Goal: Communication & Community: Ask a question

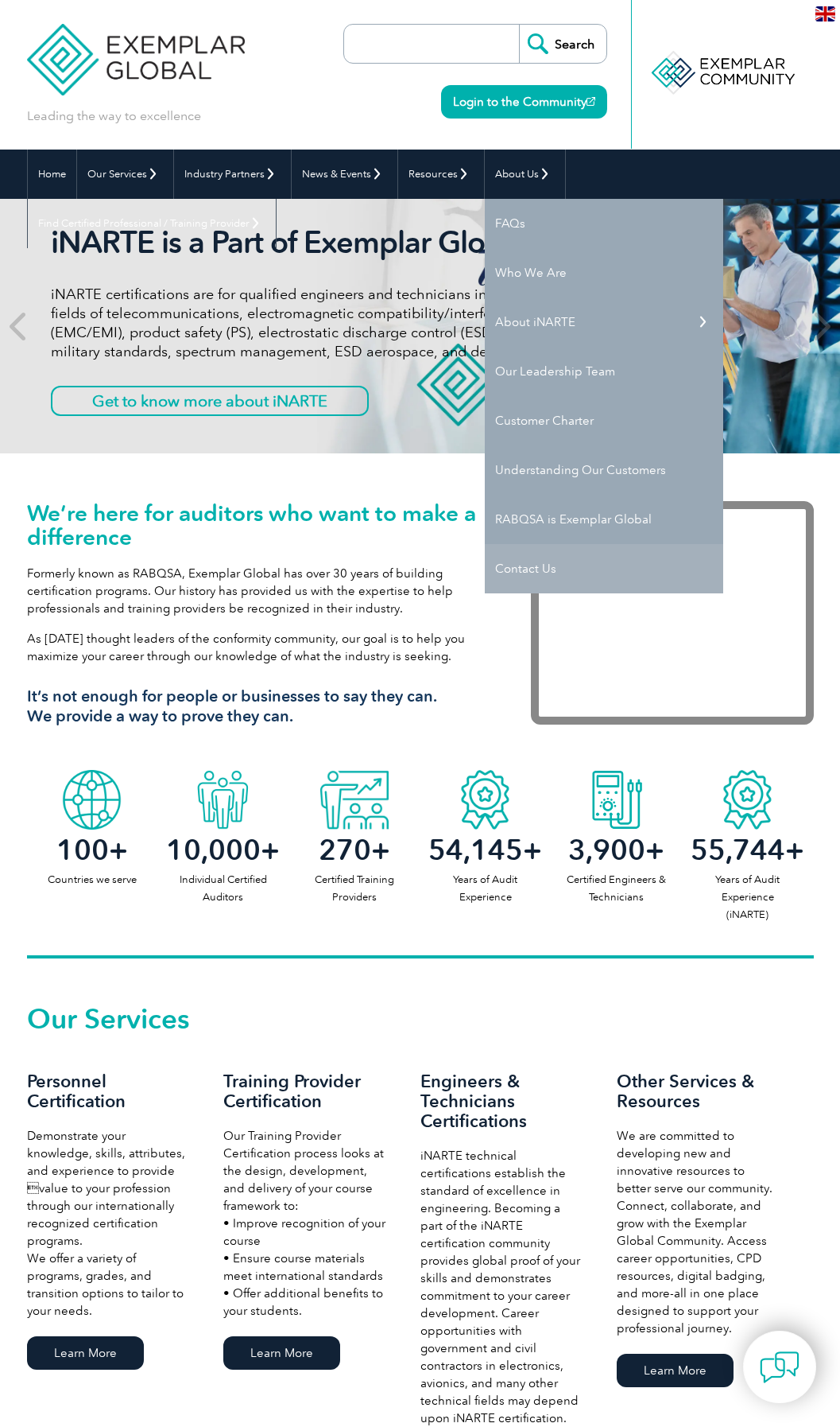
click at [536, 569] on link "Contact Us" at bounding box center [604, 568] width 238 height 49
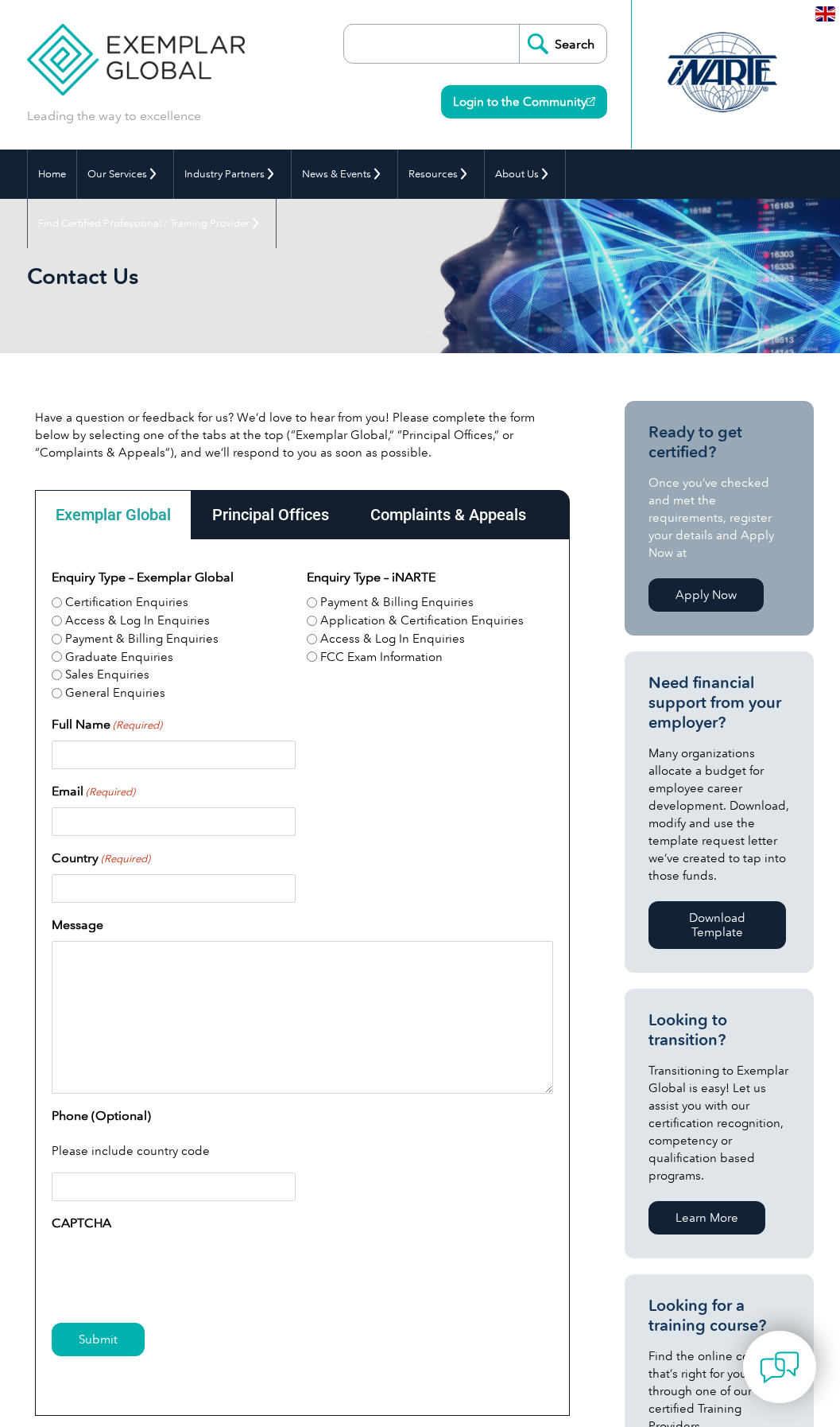
click at [59, 694] on input "General Enquiries" at bounding box center [56, 693] width 11 height 11
radio input "true"
click at [86, 760] on input "Full Name (Required)" at bounding box center [173, 755] width 245 height 29
type input "[PERSON_NAME]"
click at [67, 828] on input "Email (Required)" at bounding box center [173, 822] width 245 height 29
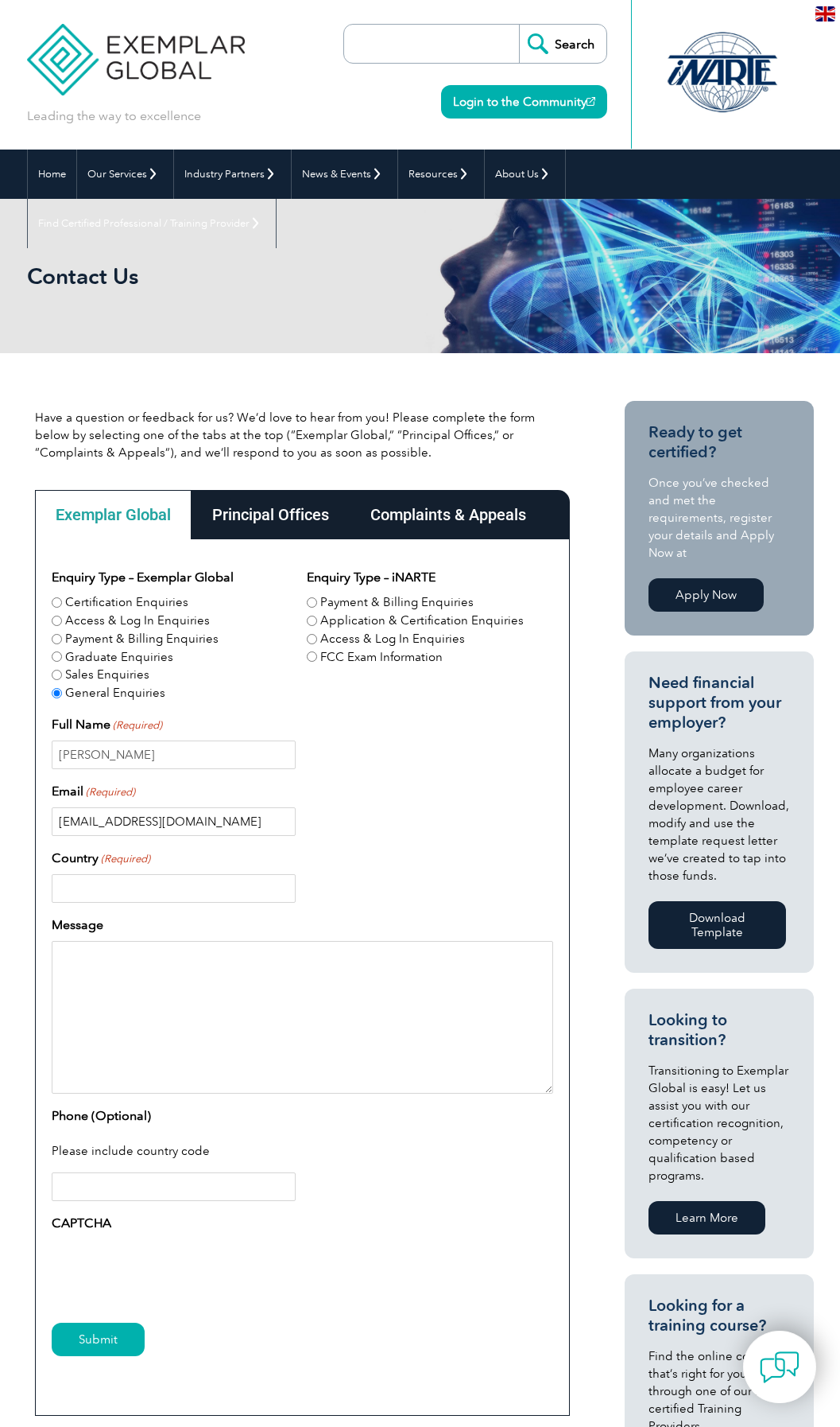
type input "[EMAIL_ADDRESS][DOMAIN_NAME]"
click at [140, 893] on input "Country (Required)" at bounding box center [173, 889] width 245 height 29
type input "[GEOGRAPHIC_DATA]"
click at [93, 969] on textarea "Message" at bounding box center [302, 1017] width 501 height 153
type textarea "G"
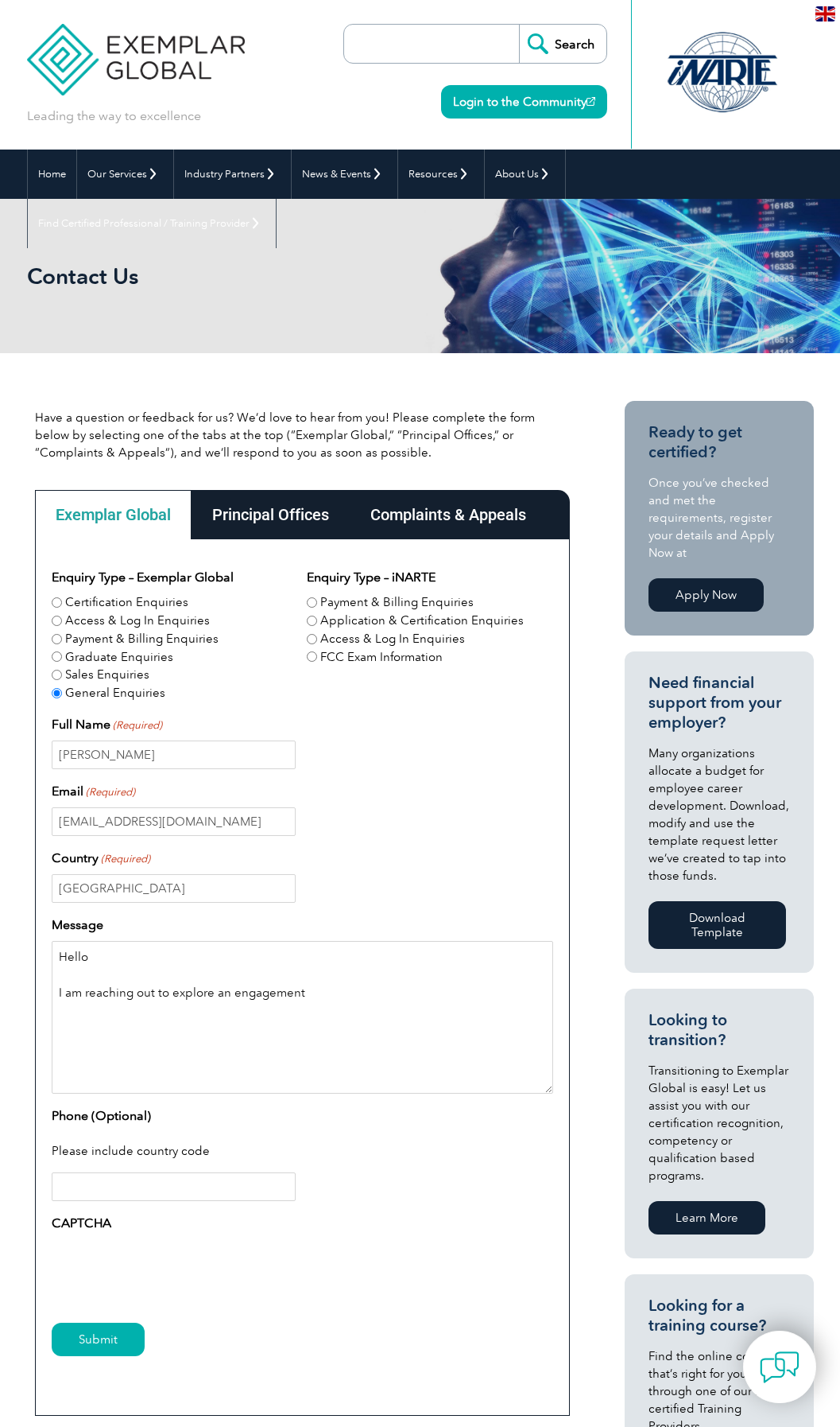
click at [314, 991] on textarea "Hello I am reaching out to explore an engagement" at bounding box center [302, 1017] width 501 height 153
click at [394, 994] on textarea "Hello I am reaching out to explore an opportunity to promote an" at bounding box center [302, 1017] width 501 height 153
click at [390, 991] on textarea "Hello I am reaching out to explore an opportunity to promote a the provision of…" at bounding box center [302, 1017] width 501 height 153
click at [461, 994] on textarea "Hello I am reaching out to explore an opportunity to promote a provision of the" at bounding box center [302, 1017] width 501 height 153
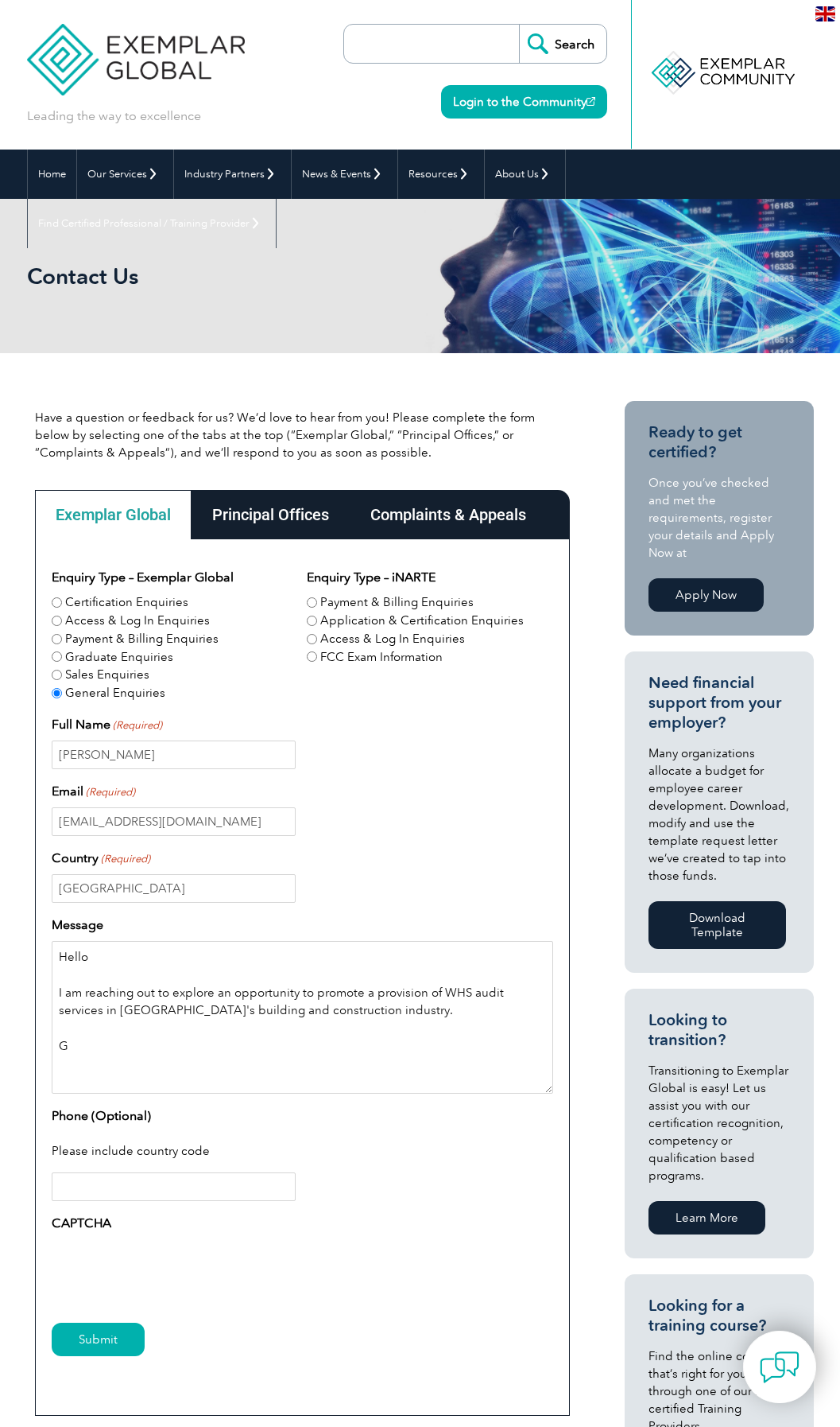
click at [358, 1016] on textarea "Hello I am reaching out to explore an opportunity to promote a provision of WHS…" at bounding box center [302, 1017] width 501 height 153
click at [371, 989] on textarea "Hello I am reaching out to explore an opportunity to promote a provision of WHS…" at bounding box center [302, 1017] width 501 height 153
click at [312, 1009] on textarea "Hello I am reaching out to explore an opportunity to promote provision of WHS a…" at bounding box center [302, 1017] width 501 height 153
click at [351, 1011] on textarea "Hello I am reaching out to explore an opportunity to promote provision of WHS a…" at bounding box center [302, 1017] width 501 height 153
click at [79, 1045] on textarea "Hello I am reaching out to explore an opportunity to promote provision of WHS a…" at bounding box center [302, 1017] width 501 height 153
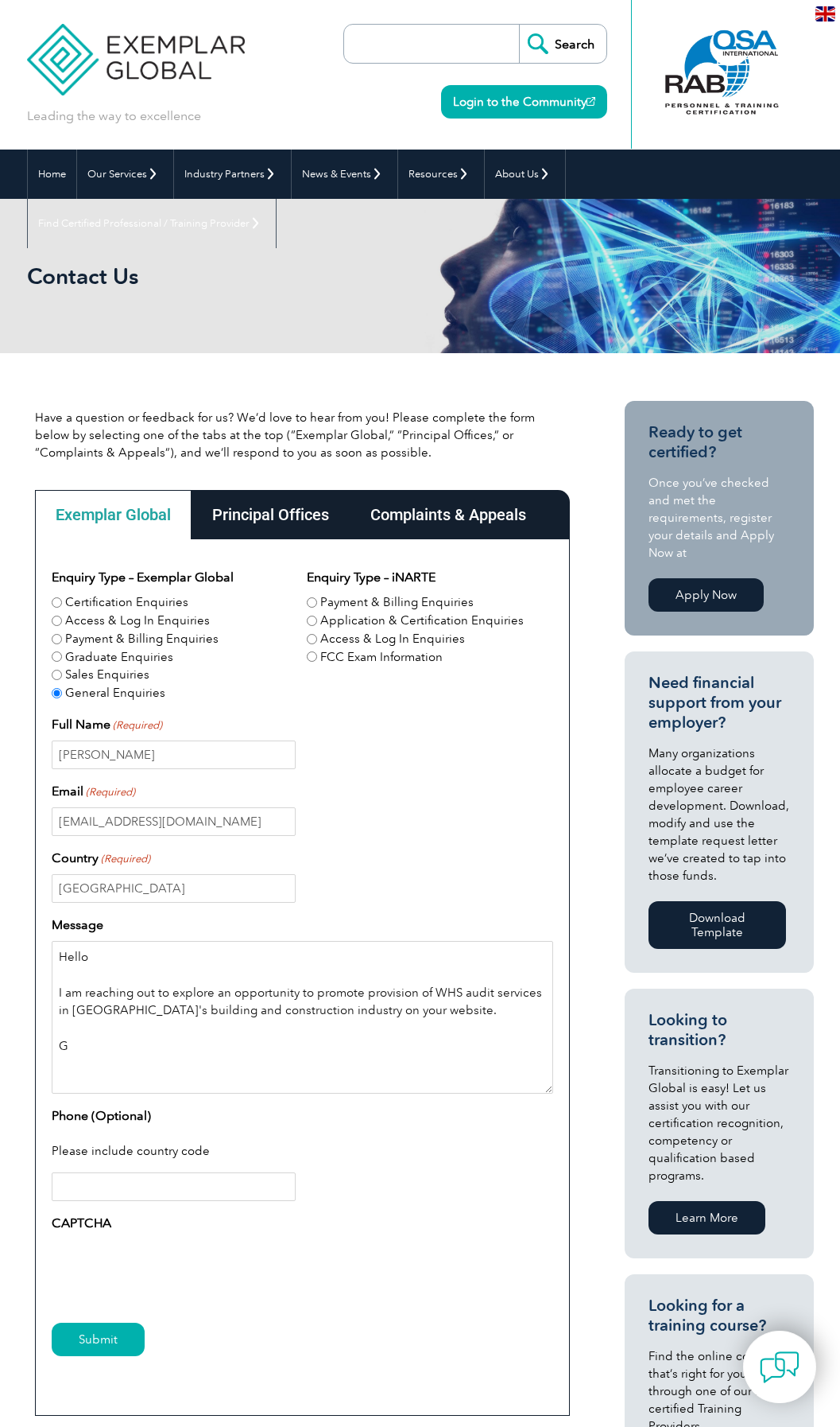
drag, startPoint x: 79, startPoint y: 1045, endPoint x: 451, endPoint y: 1058, distance: 372.2
click at [451, 1058] on textarea "Hello I am reaching out to explore an opportunity to promote provision of WHS a…" at bounding box center [302, 1017] width 501 height 153
drag, startPoint x: 96, startPoint y: 1077, endPoint x: 105, endPoint y: 1076, distance: 9.1
click at [96, 1077] on textarea "Hello I am reaching out to explore an opportunity to promote provision of WHS a…" at bounding box center [302, 1017] width 501 height 153
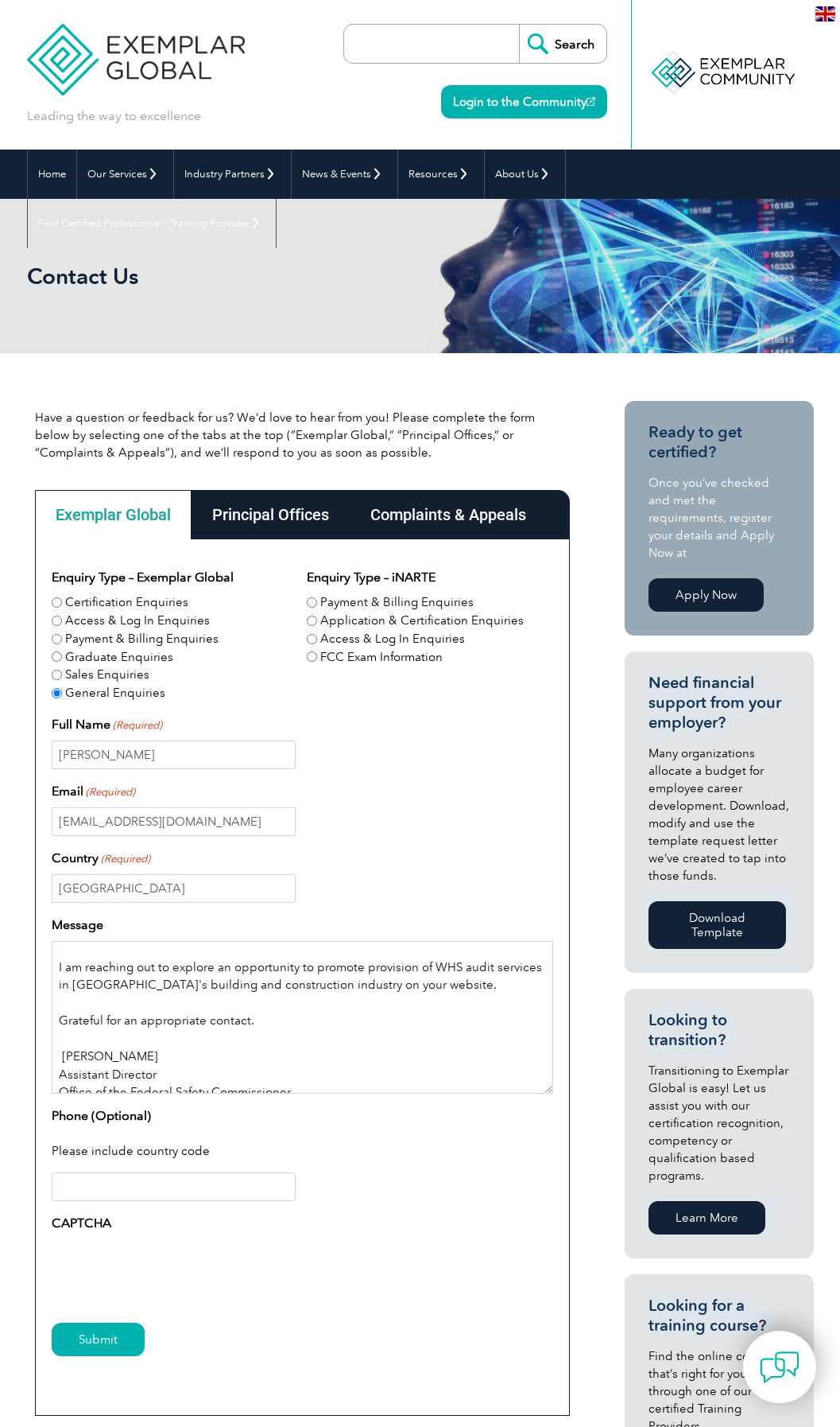
scroll to position [58, 0]
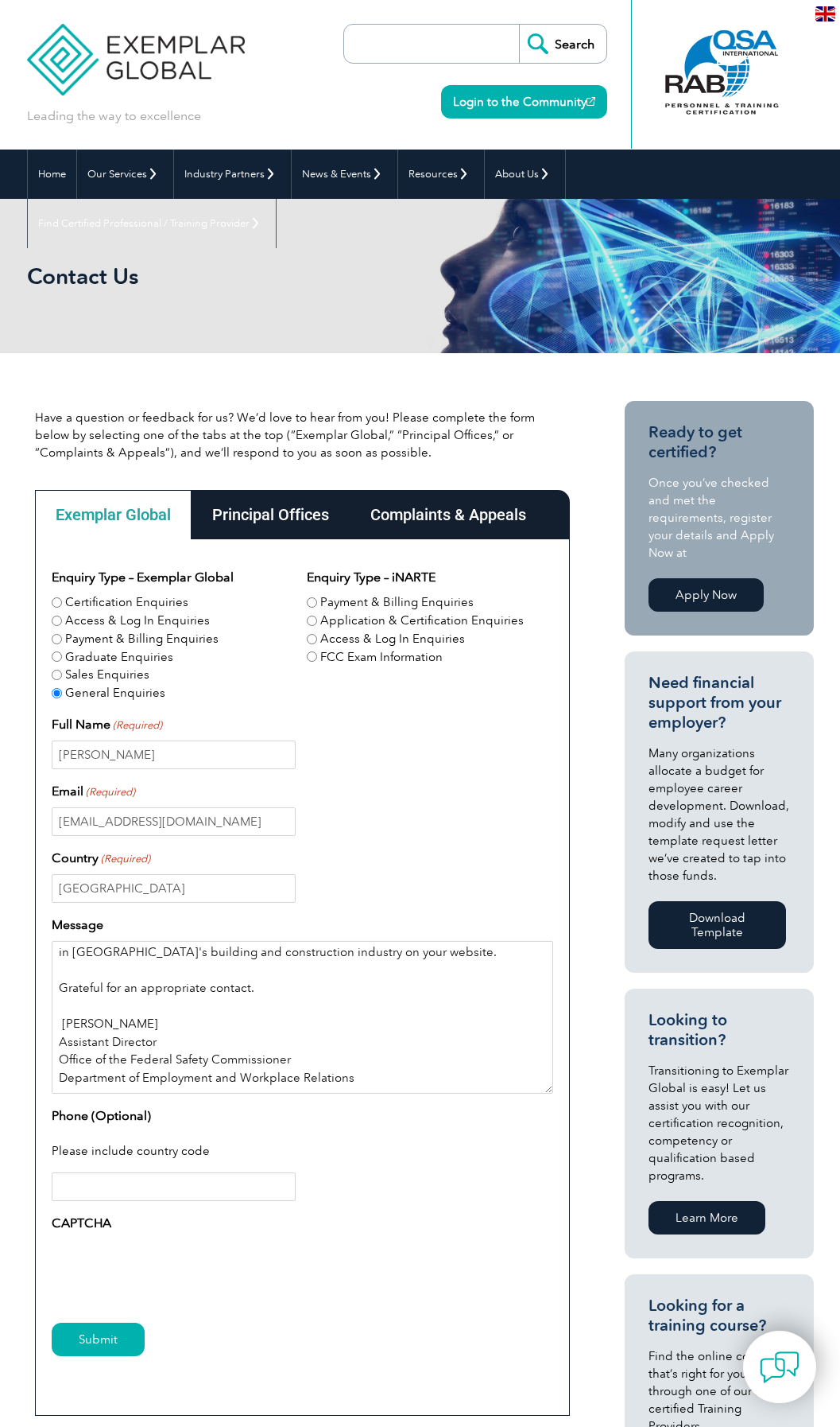
click at [60, 1022] on textarea "Hello I am reaching out to explore an opportunity to promote provision of WHS a…" at bounding box center [302, 1017] width 501 height 153
type textarea "Hello I am reaching out to explore an opportunity to promote provision of WHS a…"
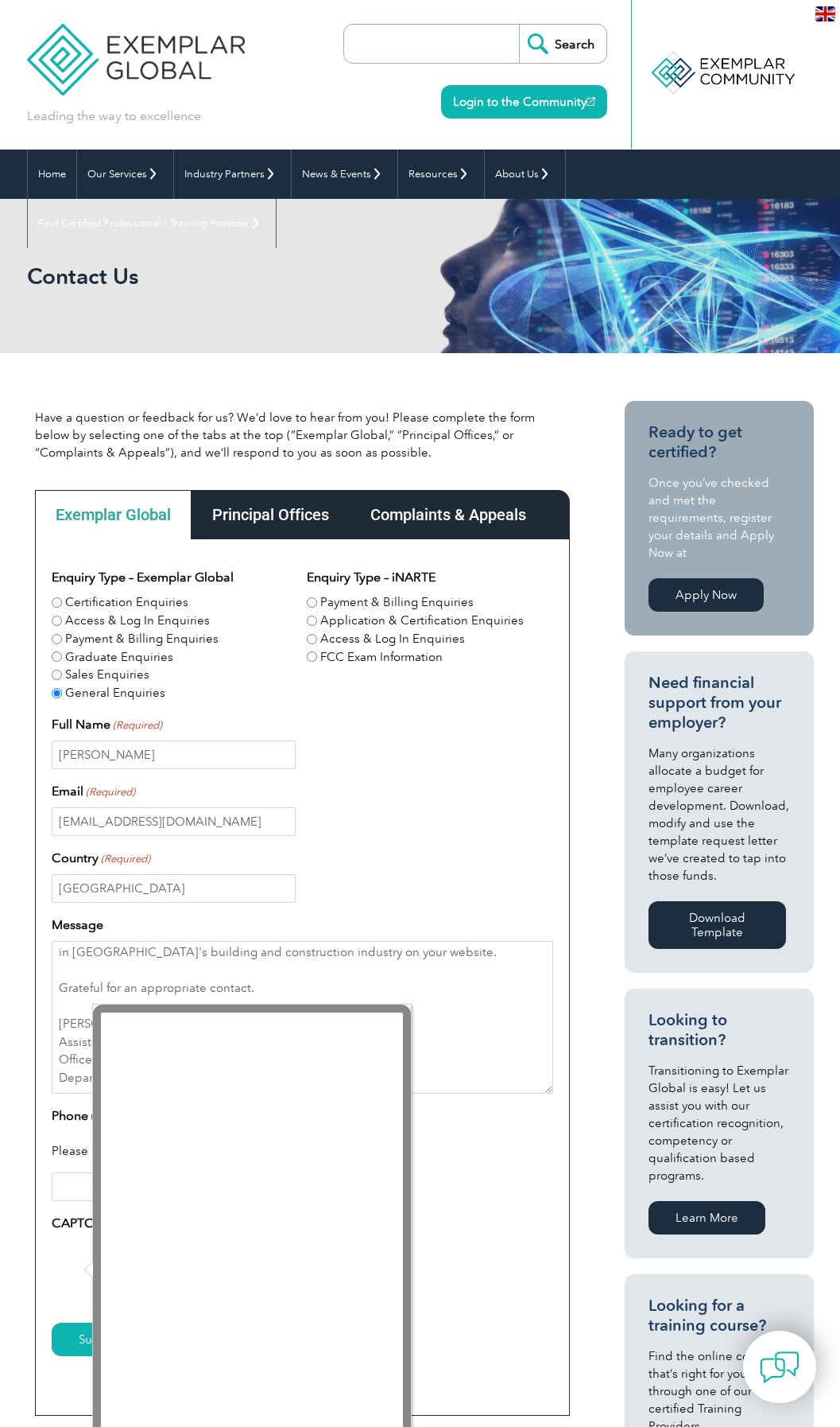
scroll to position [774, 0]
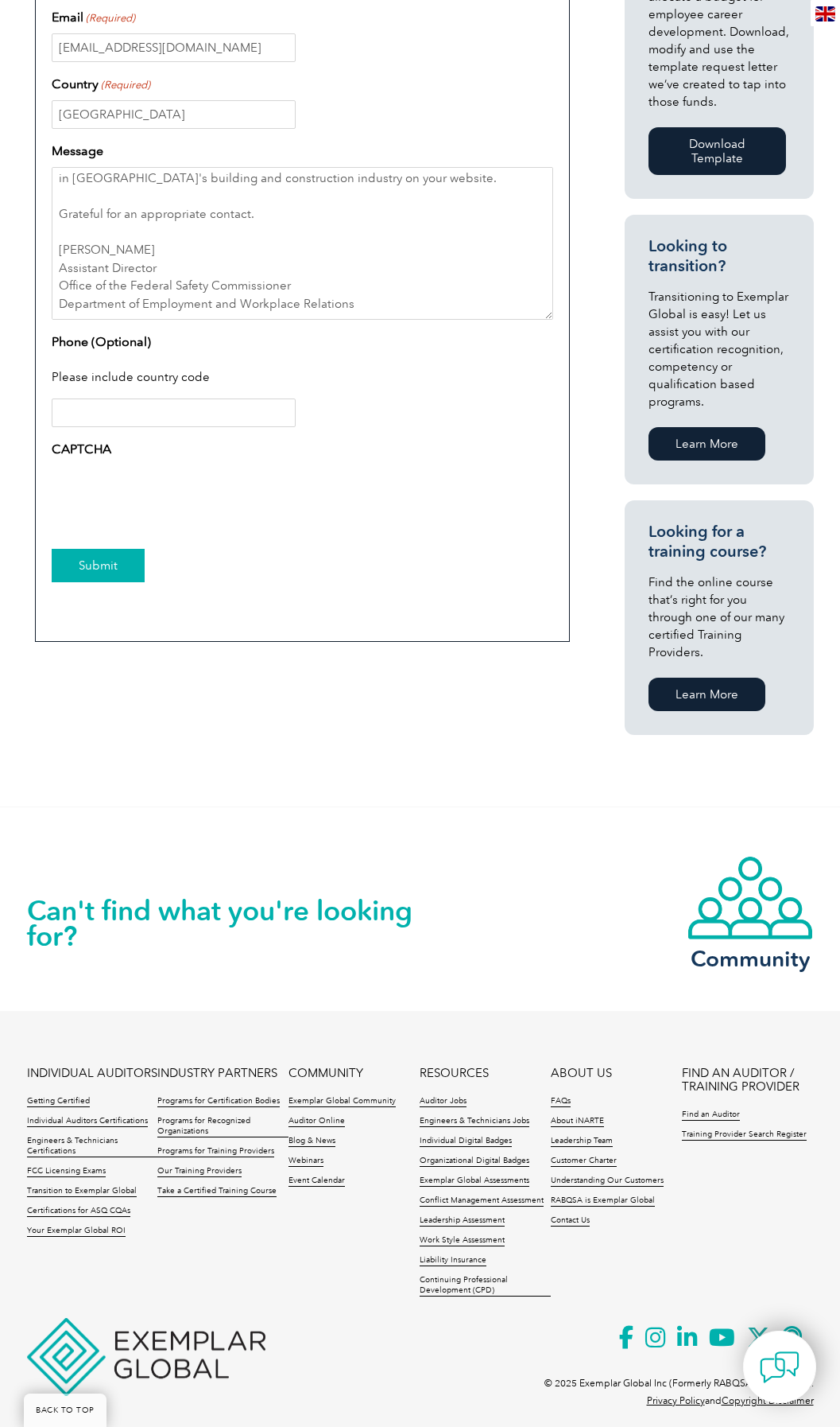
click at [88, 559] on input "Submit" at bounding box center [98, 565] width 93 height 34
